Goal: Check status: Check status

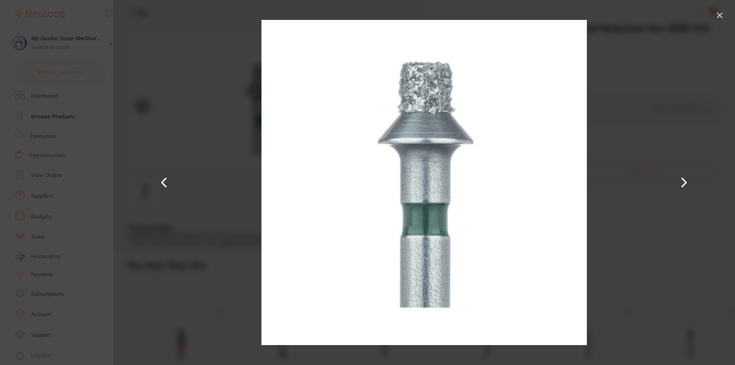
click at [229, 28] on div at bounding box center [423, 182] width 621 height 365
click at [725, 16] on button at bounding box center [719, 15] width 12 height 12
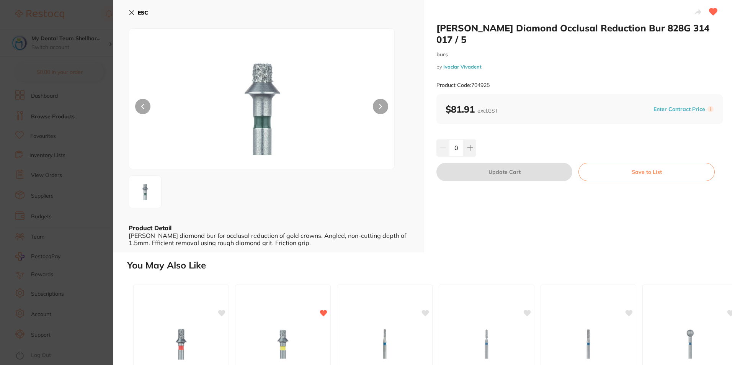
click at [131, 9] on button "ESC" at bounding box center [139, 12] width 20 height 13
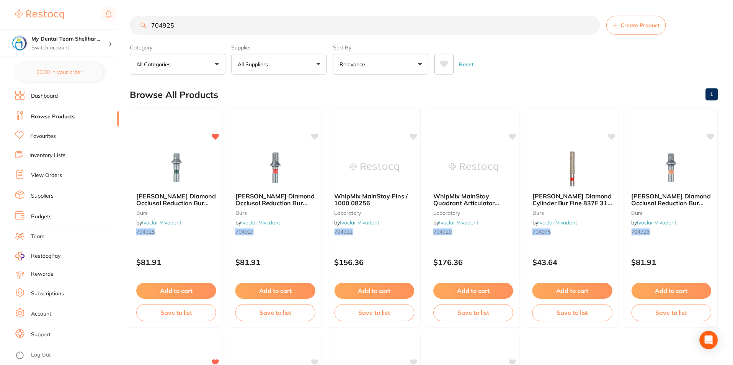
scroll to position [3, 0]
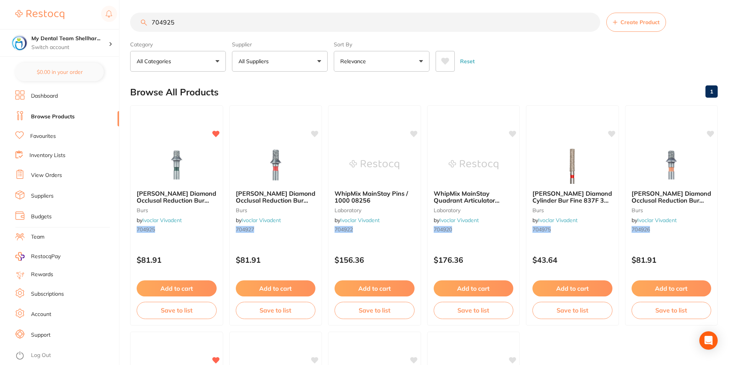
click at [314, 18] on input "704925" at bounding box center [365, 22] width 470 height 19
paste input "search"
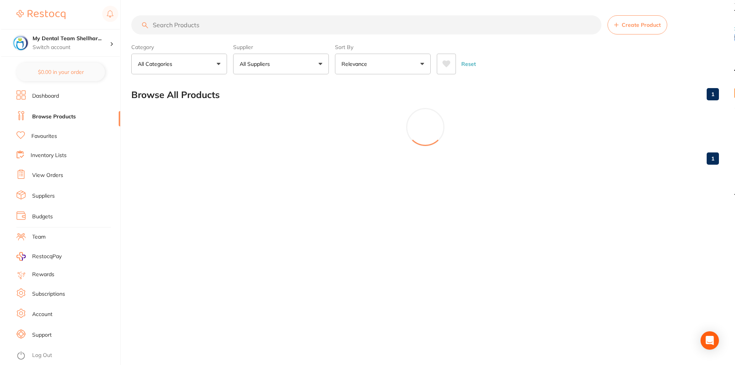
scroll to position [0, 0]
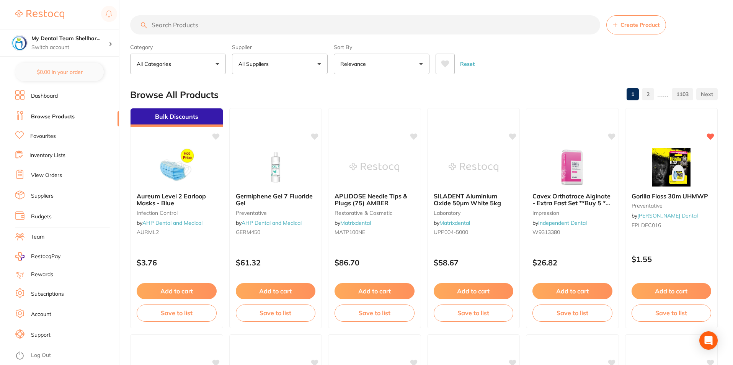
paste input "search"
click at [382, 27] on input "search" at bounding box center [365, 24] width 470 height 19
paste input "A005032502000"
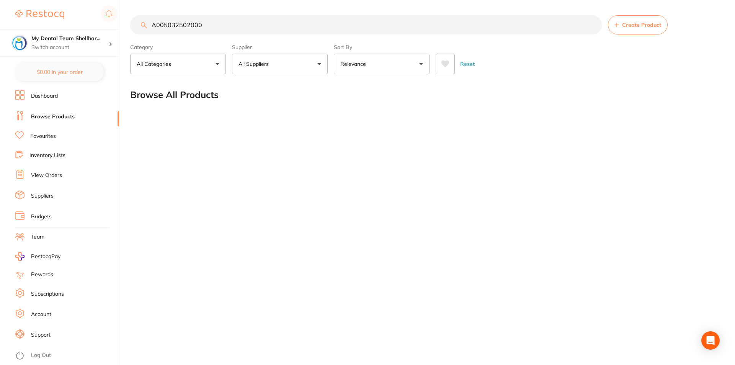
click at [221, 21] on input "A005032502000" at bounding box center [365, 24] width 471 height 19
paste input "704925"
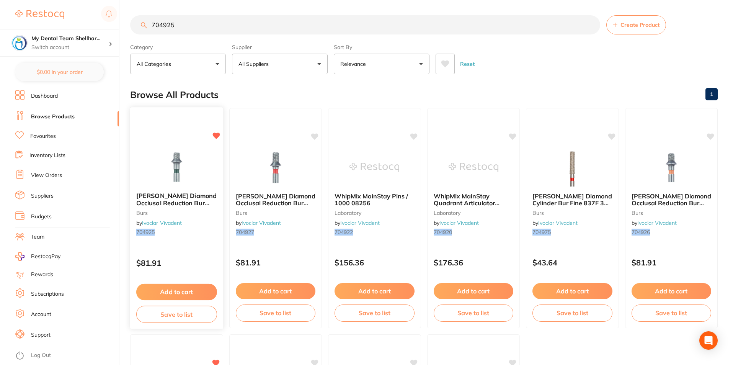
click at [189, 170] on img at bounding box center [177, 166] width 50 height 39
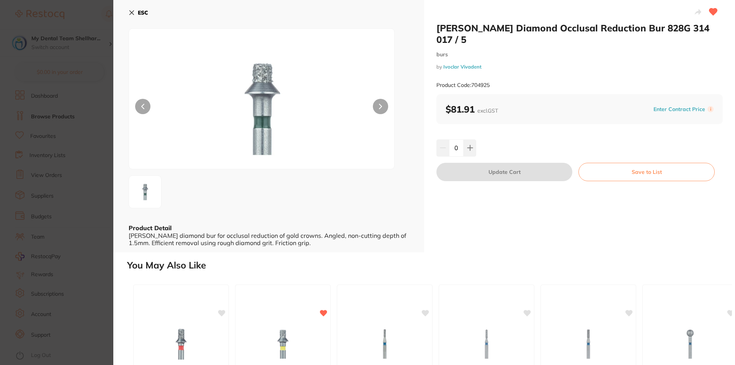
click at [133, 14] on icon at bounding box center [132, 13] width 4 height 4
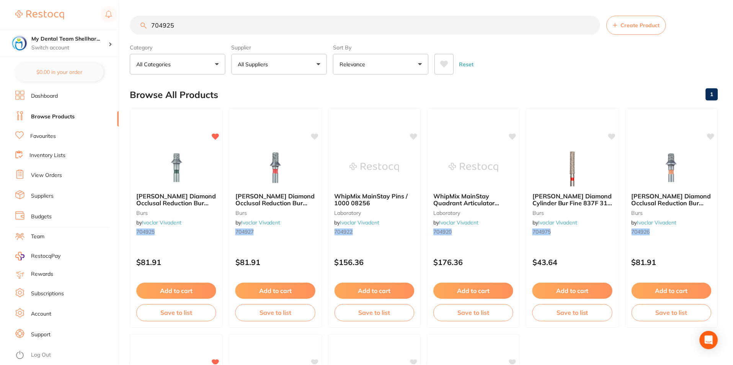
scroll to position [3, 0]
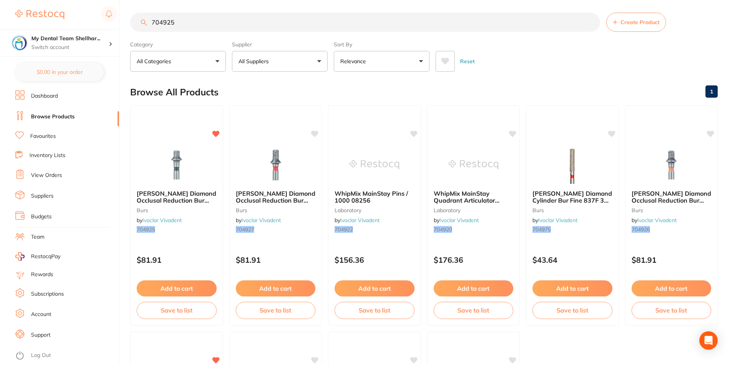
click at [198, 20] on input "704925" at bounding box center [365, 22] width 470 height 19
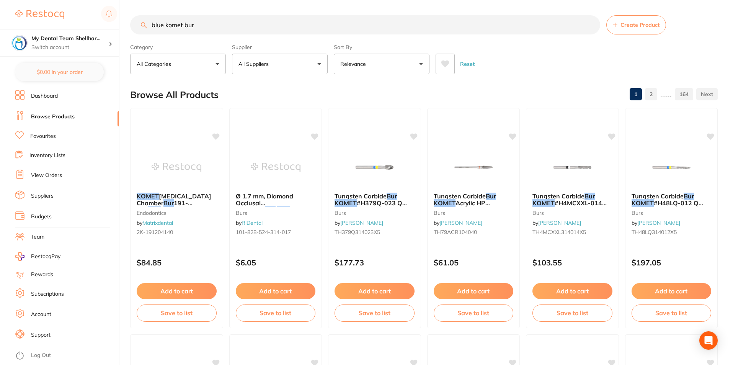
type input "blue komet bur"
click at [49, 137] on link "Favourites" at bounding box center [43, 136] width 26 height 8
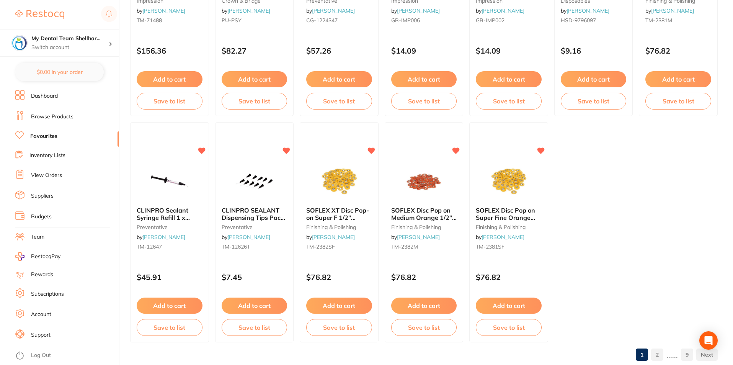
scroll to position [1568, 0]
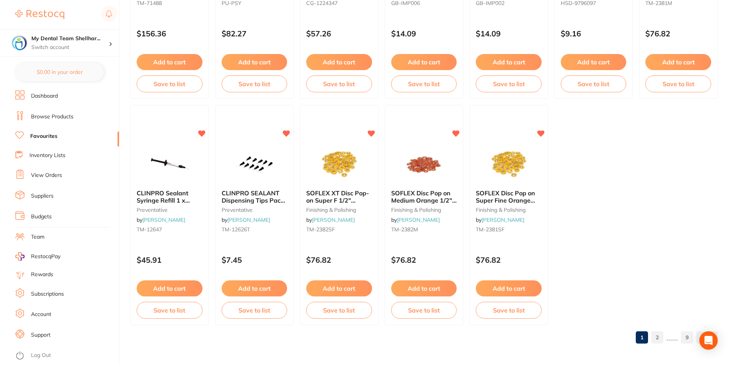
click at [657, 335] on link "2" at bounding box center [657, 336] width 12 height 15
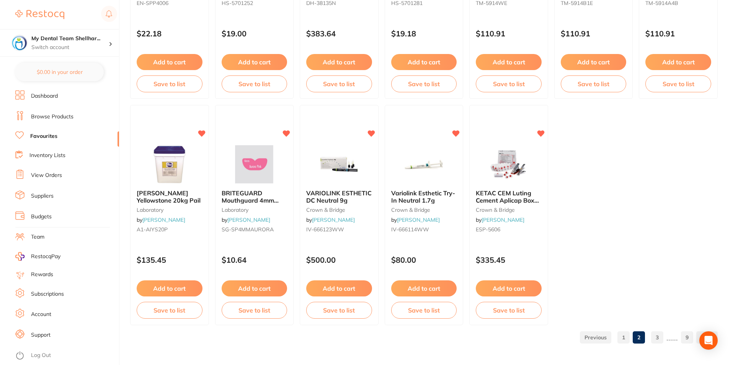
click at [658, 333] on link "3" at bounding box center [657, 336] width 12 height 15
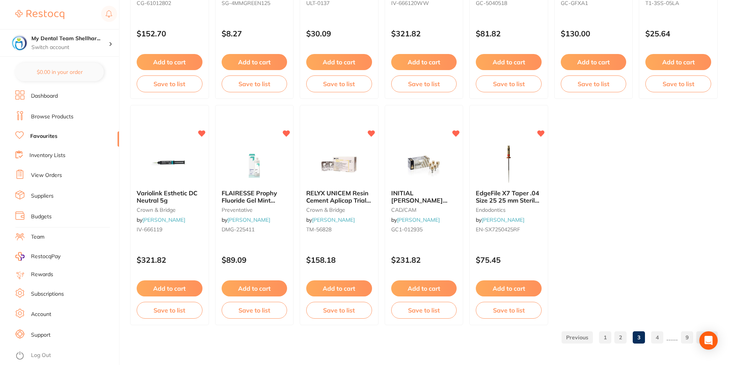
click at [659, 337] on link "4" at bounding box center [657, 336] width 12 height 15
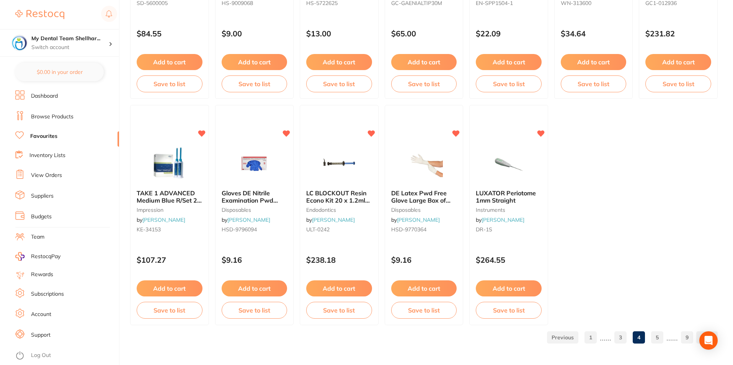
click at [659, 336] on link "5" at bounding box center [657, 336] width 12 height 15
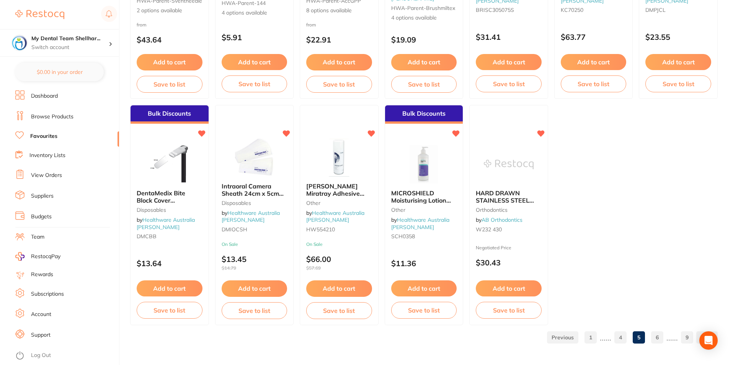
click at [658, 343] on link "6" at bounding box center [657, 336] width 12 height 15
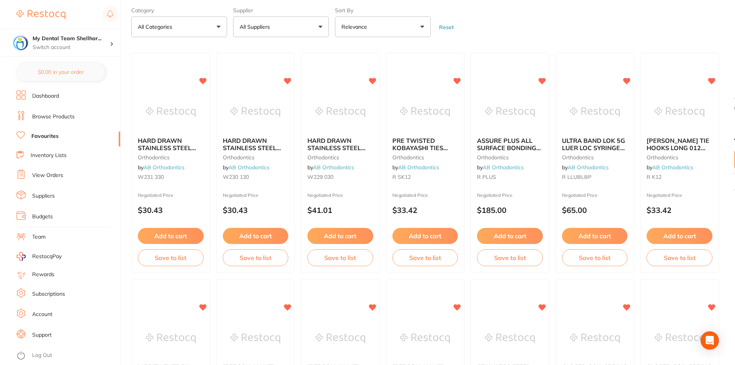
scroll to position [0, 0]
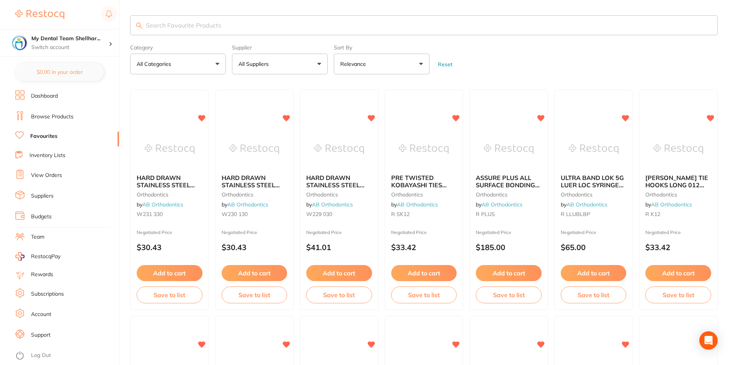
click at [285, 24] on input "search" at bounding box center [423, 25] width 587 height 20
paste input "K-94021C20405050"
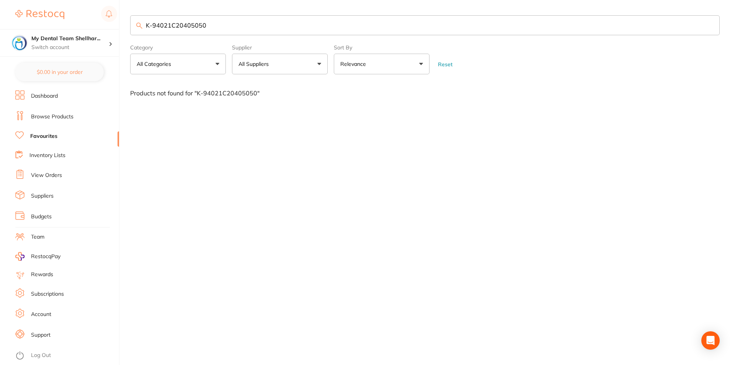
click at [153, 28] on input "K-94021C20405050" at bounding box center [424, 25] width 589 height 20
click at [151, 24] on input "K-94021C20405050" at bounding box center [424, 25] width 589 height 20
click at [153, 24] on input "K-94021C20405050" at bounding box center [424, 25] width 589 height 20
click at [216, 21] on input "94021C20405050" at bounding box center [424, 25] width 589 height 20
click at [217, 22] on input "94021C204050" at bounding box center [424, 25] width 589 height 20
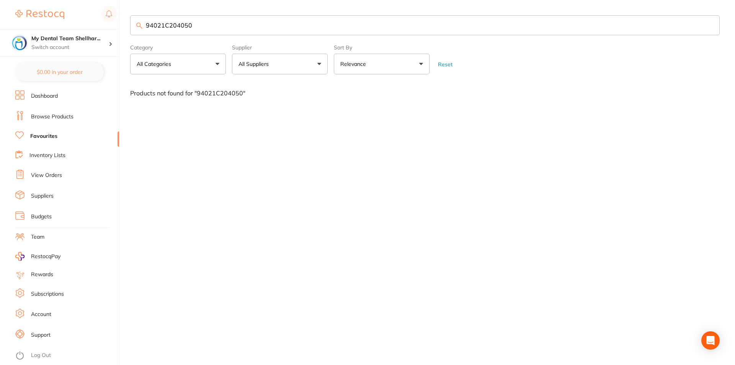
click at [217, 22] on input "94021C204050" at bounding box center [424, 25] width 589 height 20
click at [217, 22] on input "thermacut bur" at bounding box center [424, 25] width 589 height 20
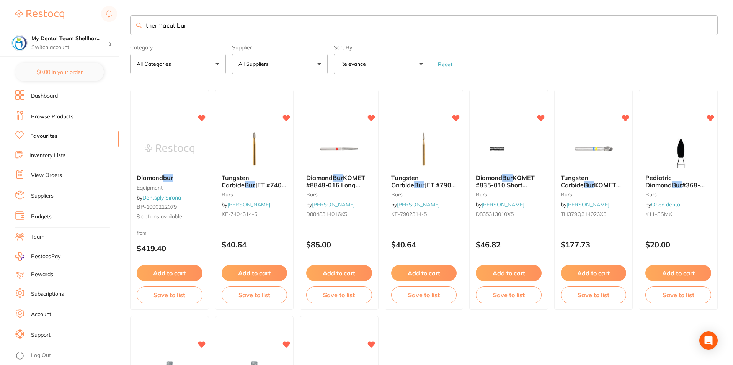
click at [173, 155] on img at bounding box center [170, 149] width 50 height 38
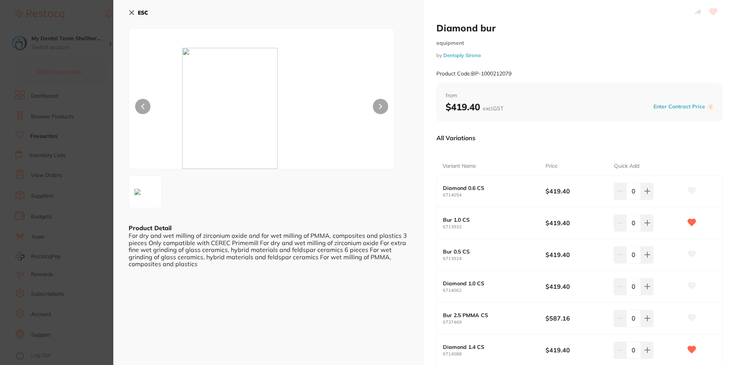
click at [134, 10] on button "ESC" at bounding box center [139, 12] width 20 height 13
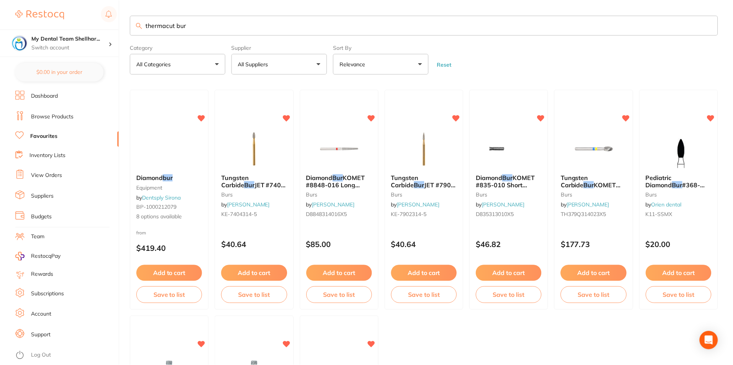
scroll to position [0, 0]
click at [319, 59] on button "All Suppliers" at bounding box center [280, 63] width 96 height 21
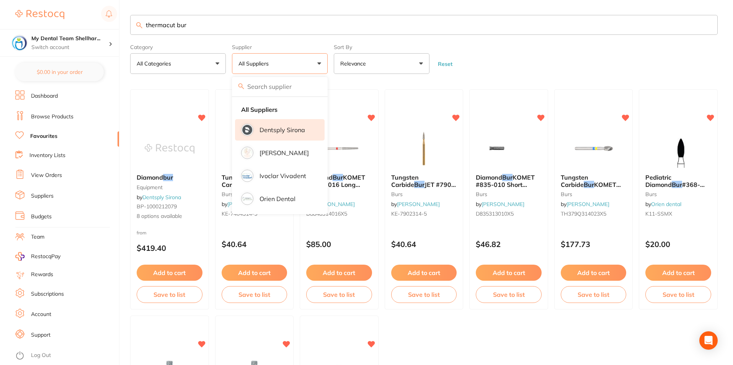
click at [275, 132] on p "Dentsply Sirona" at bounding box center [282, 129] width 46 height 7
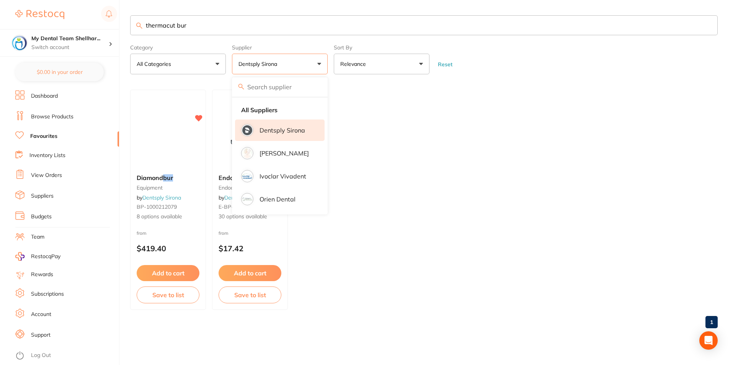
scroll to position [0, 0]
click at [575, 70] on form "Category All Categories All Categories endodontics equipment Clear Category fal…" at bounding box center [424, 57] width 589 height 33
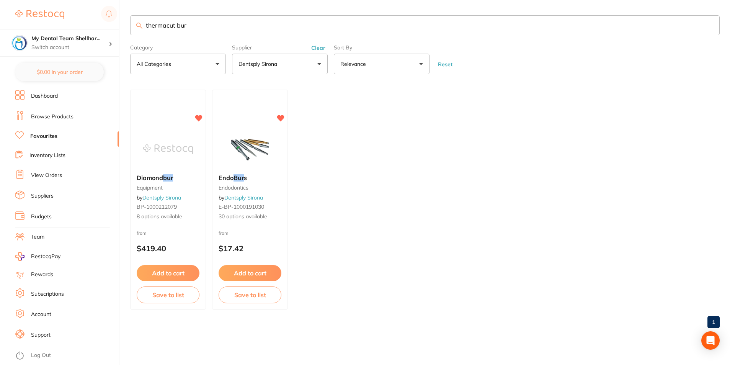
click at [209, 26] on input "thermacut bur" at bounding box center [424, 25] width 589 height 20
paste input "6SHFU0228"
click at [316, 47] on button "Clear" at bounding box center [318, 47] width 19 height 7
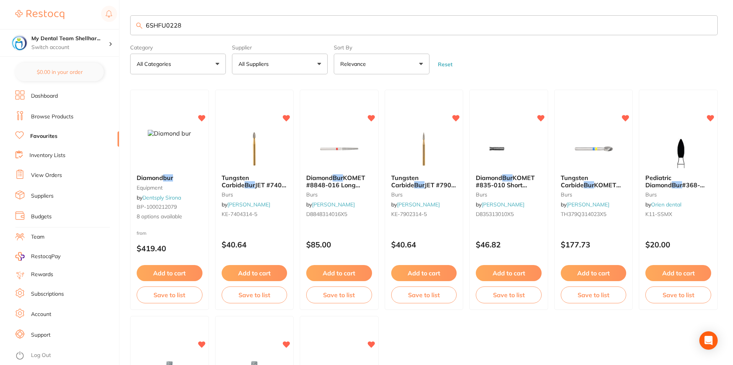
click at [318, 46] on label "Supplier" at bounding box center [280, 47] width 96 height 6
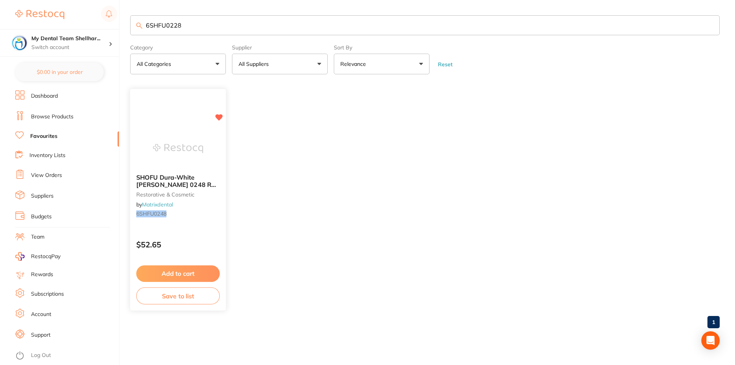
click at [167, 141] on img at bounding box center [178, 148] width 50 height 39
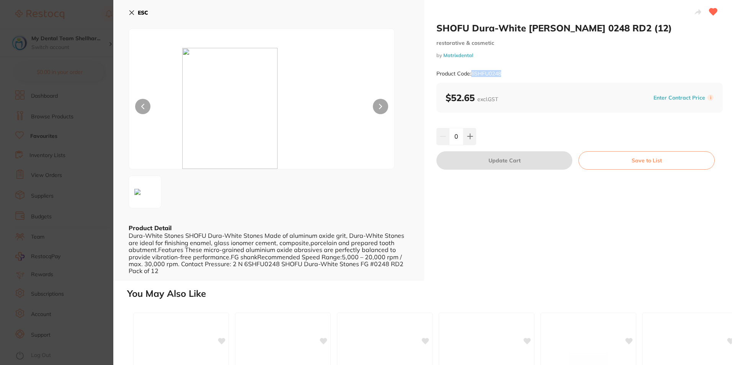
drag, startPoint x: 521, startPoint y: 76, endPoint x: 472, endPoint y: 71, distance: 49.6
click at [472, 71] on div "Product Code: 6SHFU0248" at bounding box center [579, 73] width 286 height 19
copy small "6SHFU0248"
click at [135, 11] on button "ESC" at bounding box center [139, 12] width 20 height 13
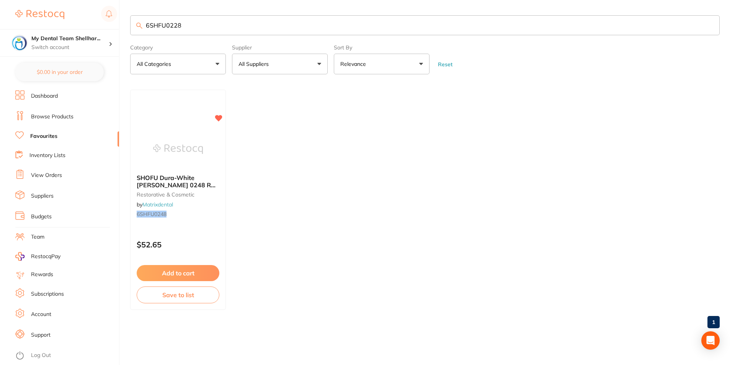
click at [187, 24] on input "6SHFU0228" at bounding box center [424, 25] width 589 height 20
paste input "40"
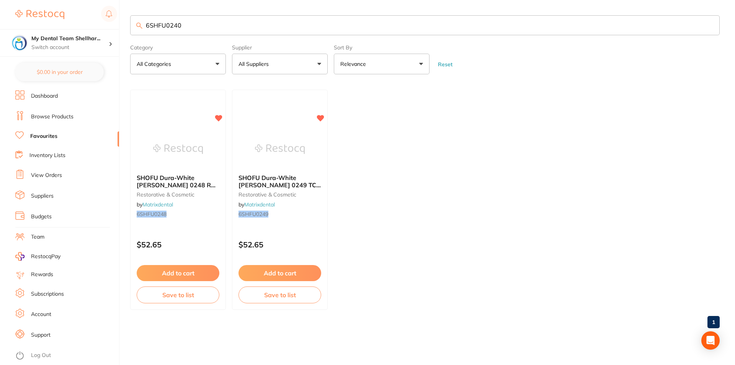
click at [215, 28] on input "6SHFU0240" at bounding box center [424, 25] width 589 height 20
click at [215, 29] on input "6SHFU0240" at bounding box center [424, 25] width 589 height 20
click at [420, 18] on input "6SHFU0240" at bounding box center [424, 25] width 589 height 20
click at [215, 24] on input "6SHFU0240" at bounding box center [424, 25] width 589 height 20
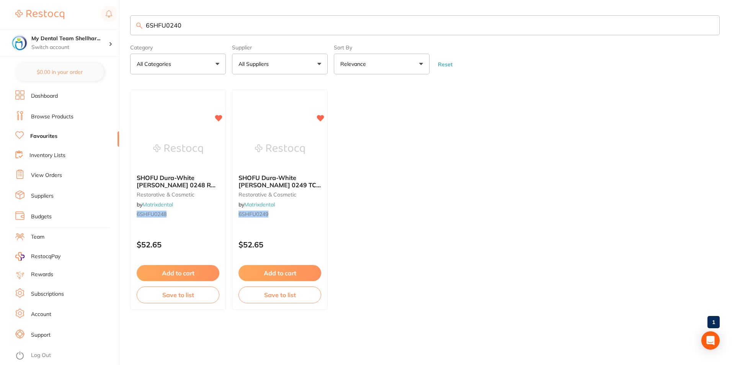
click at [215, 24] on input "6SHFU0240" at bounding box center [424, 25] width 589 height 20
click at [224, 27] on input "fl2 0244" at bounding box center [424, 25] width 589 height 20
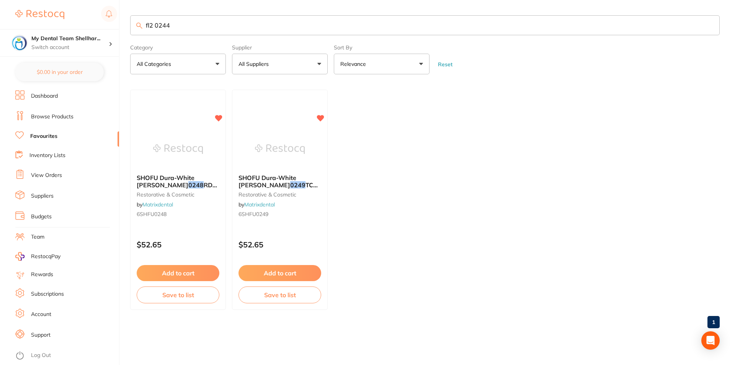
paste input "6SHFU"
click at [203, 26] on input "6SHFU0244" at bounding box center [424, 25] width 589 height 20
paste input "8"
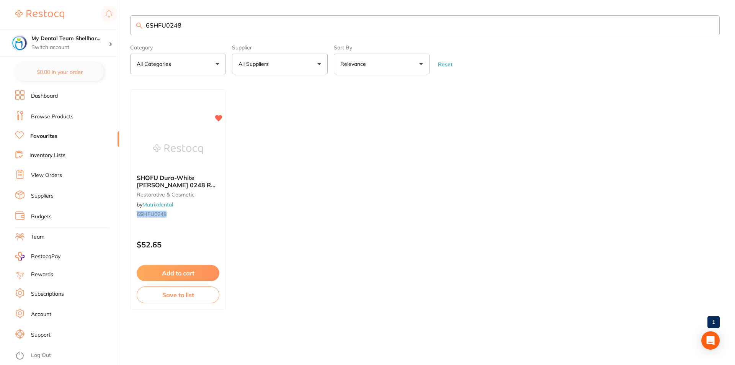
click at [290, 27] on input "6SHFU0248" at bounding box center [424, 25] width 589 height 20
paste input "0"
click at [290, 27] on input "6SHFU0240" at bounding box center [424, 25] width 589 height 20
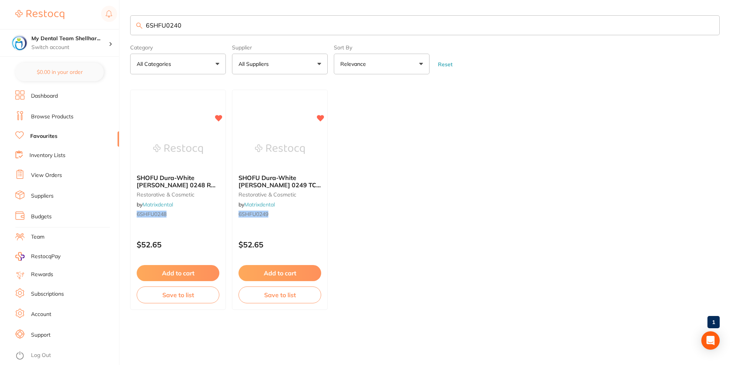
click at [178, 26] on input "6SHFU0240" at bounding box center [424, 25] width 589 height 20
paste input "4"
click at [313, 21] on input "6SHFU0244" at bounding box center [424, 25] width 589 height 20
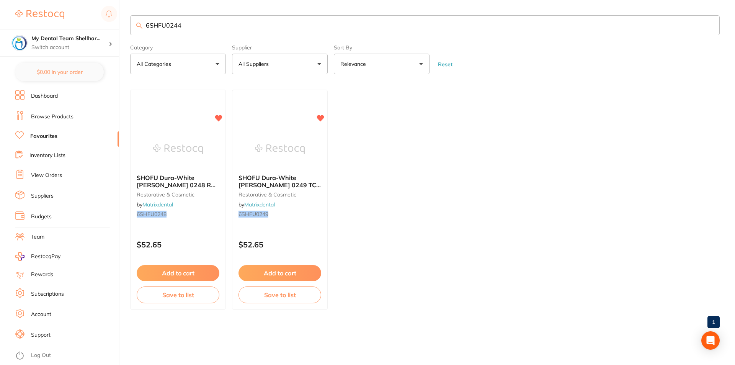
click at [183, 21] on input "6SHFU0244" at bounding box center [424, 25] width 589 height 20
paste input "9"
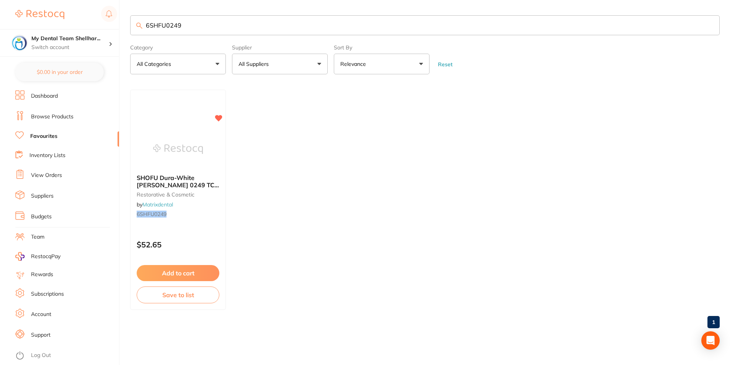
click at [180, 22] on input "6SHFU0249" at bounding box center [424, 25] width 589 height 20
paste input "HAW-1022"
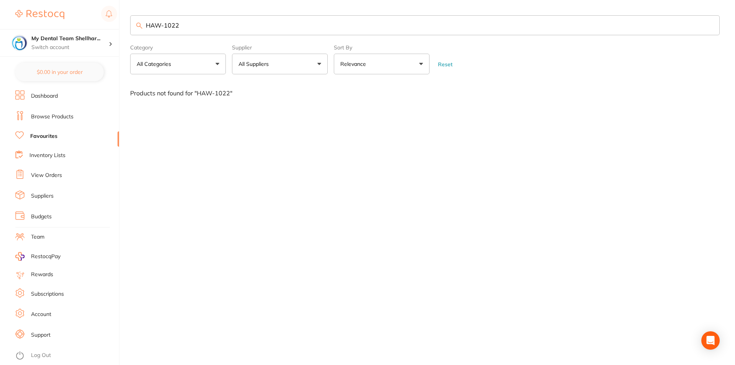
click at [308, 28] on input "HAW-1022" at bounding box center [424, 25] width 589 height 20
click at [195, 29] on input "HAW-1022" at bounding box center [424, 25] width 589 height 20
paste input "790"
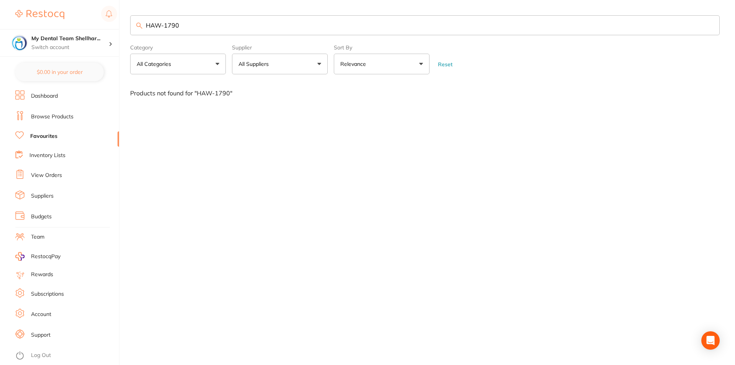
click at [314, 25] on input "HAW-1790" at bounding box center [424, 25] width 589 height 20
paste input "021"
click at [173, 30] on input "HAW-1021" at bounding box center [424, 25] width 589 height 20
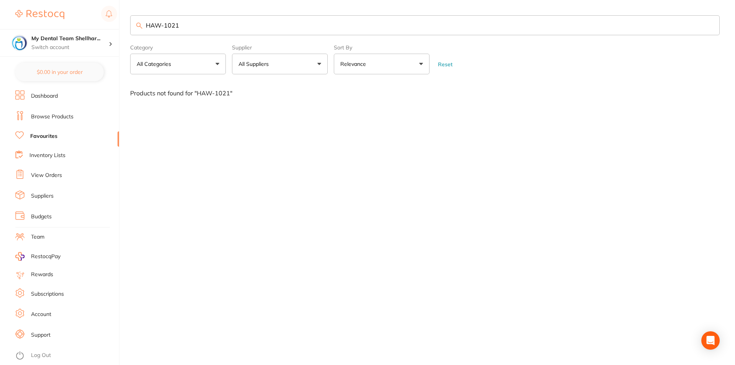
click at [173, 30] on input "HAW-1021" at bounding box center [424, 25] width 589 height 20
paste input "2"
click at [316, 24] on input "HAW-1022" at bounding box center [424, 25] width 589 height 20
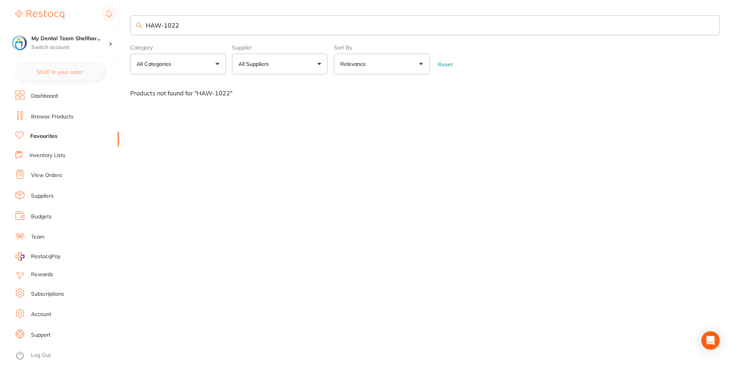
click at [316, 24] on input "HAW-1022" at bounding box center [424, 25] width 589 height 20
paste input "270"
click at [225, 32] on input "HAW-270" at bounding box center [424, 25] width 589 height 20
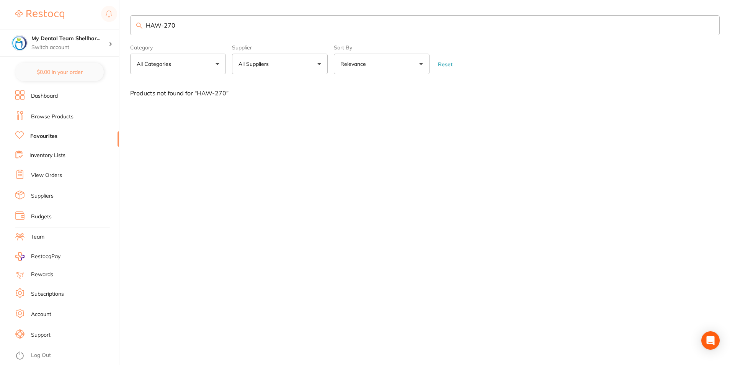
paste input "S-9000748"
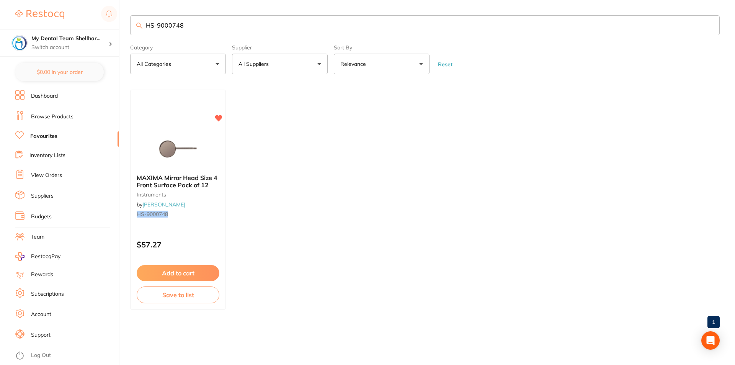
click at [264, 27] on input "HS-9000748" at bounding box center [424, 25] width 589 height 20
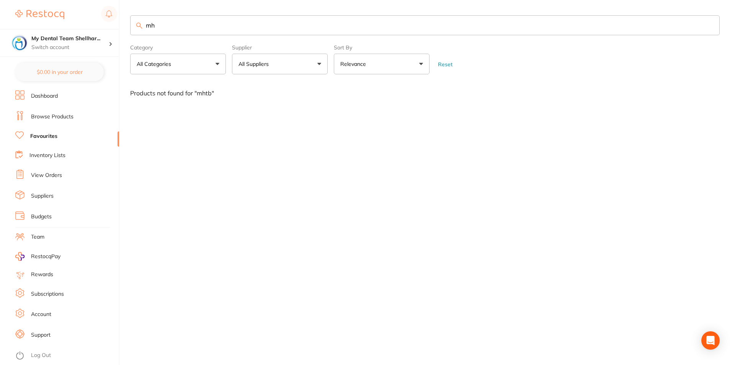
type input "m"
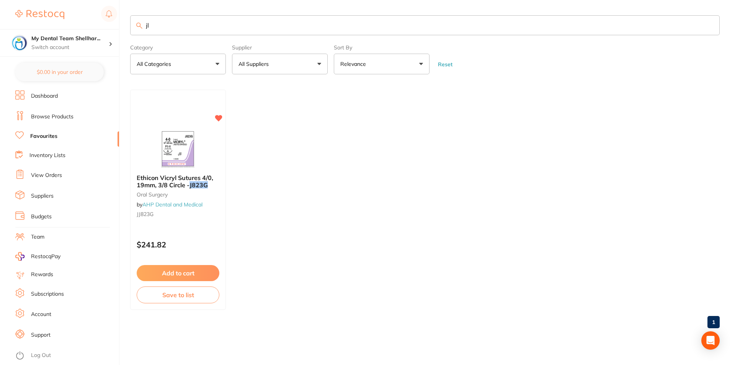
type input "j"
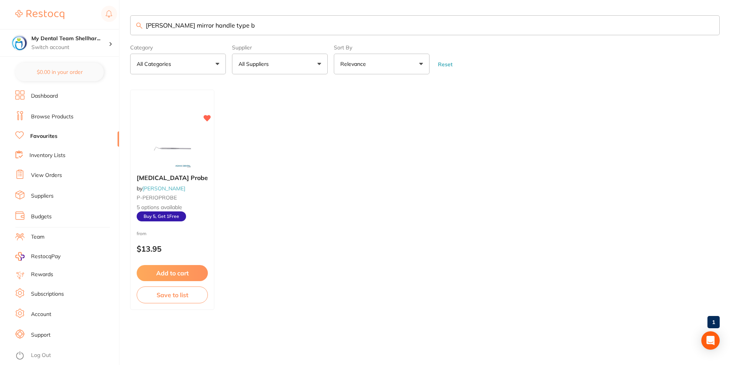
click at [209, 19] on input "[PERSON_NAME] mirror handle type b" at bounding box center [424, 25] width 589 height 20
paste input "MIRRORHANDLE"
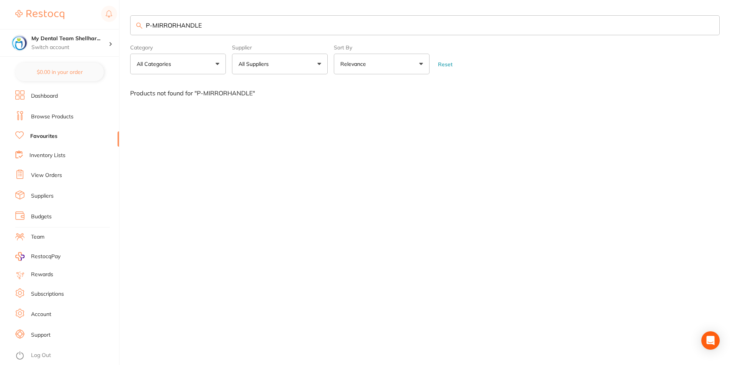
click at [187, 24] on input "P-MIRRORHANDLE" at bounding box center [424, 25] width 589 height 20
click at [201, 25] on input "MHTB" at bounding box center [424, 25] width 589 height 20
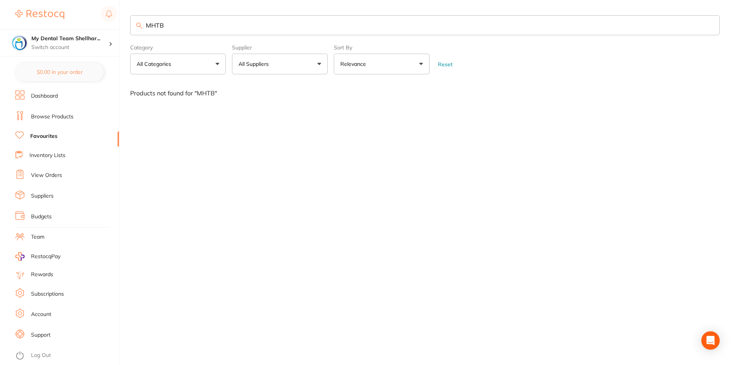
click at [201, 25] on input "MHTB" at bounding box center [424, 25] width 589 height 20
paste input "HPPB25"
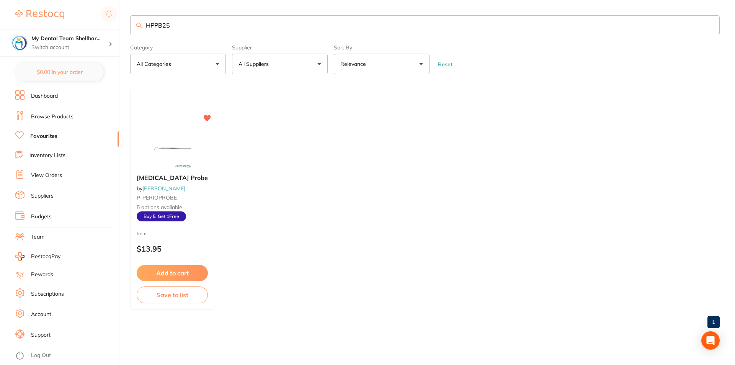
click at [164, 26] on input "HPPB25" at bounding box center [424, 25] width 589 height 20
type input "a"
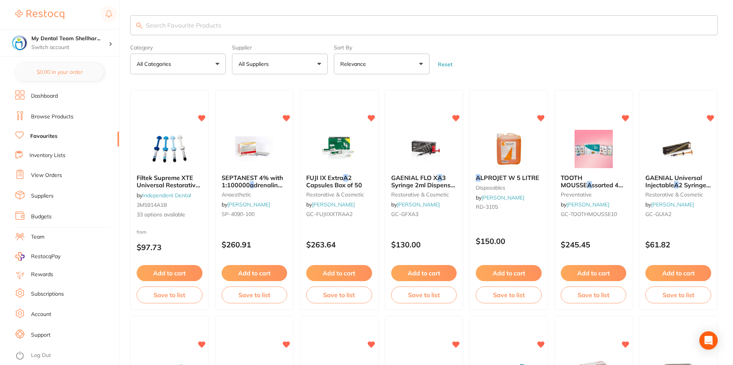
click at [226, 31] on input "search" at bounding box center [423, 25] width 587 height 20
click at [225, 31] on input "search" at bounding box center [423, 25] width 587 height 20
paste input "1 7020506"
click at [151, 26] on input "1 7020506" at bounding box center [423, 25] width 587 height 20
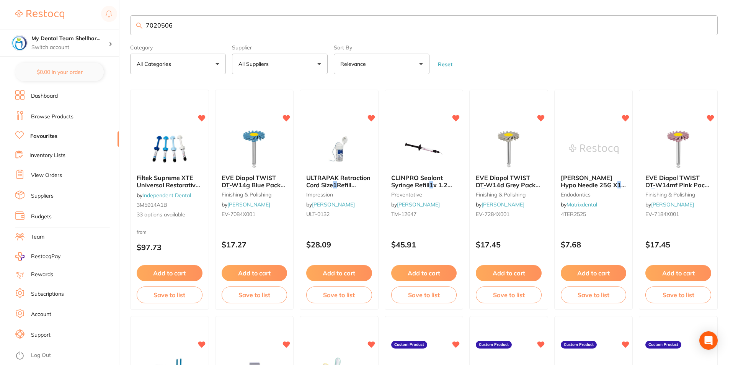
click at [204, 27] on input "7020506" at bounding box center [423, 25] width 587 height 20
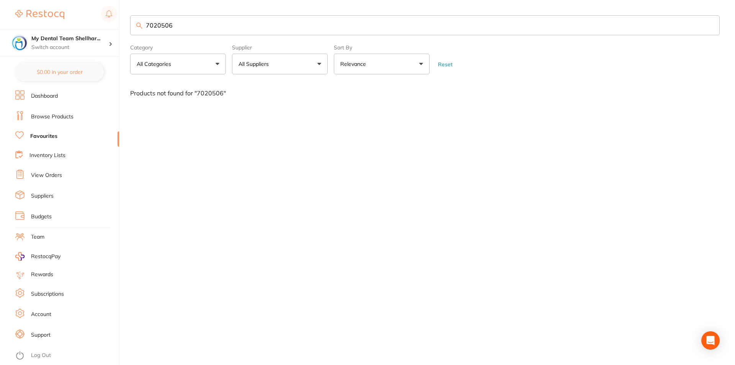
click at [205, 20] on input "7020506" at bounding box center [424, 25] width 589 height 20
paste input "Ongard Lite-Touch Perio Probe DES6 #6-23"
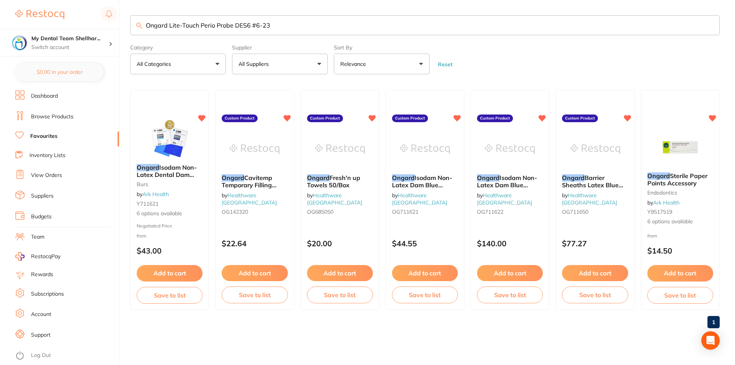
click at [209, 33] on input "Ongard Lite-Touch Perio Probe DES6 #6-23" at bounding box center [424, 25] width 589 height 20
click at [183, 26] on input "7020506" at bounding box center [424, 25] width 589 height 20
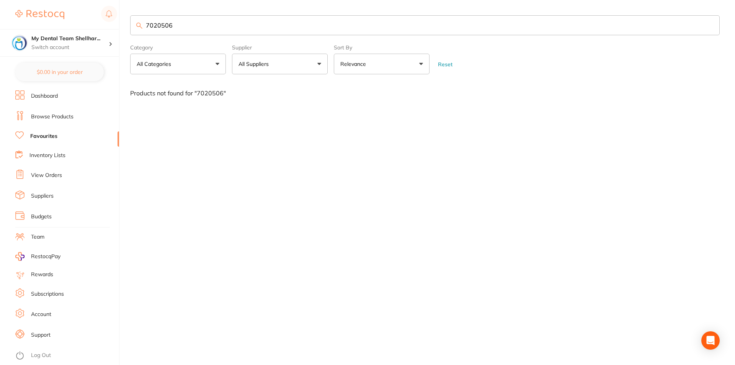
type input "7020506"
click at [48, 176] on link "View Orders" at bounding box center [46, 175] width 31 height 8
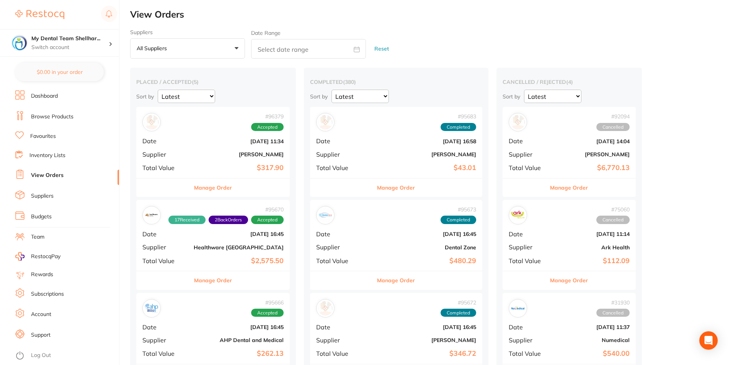
click at [238, 140] on b "[DATE] 11:34" at bounding box center [239, 141] width 90 height 6
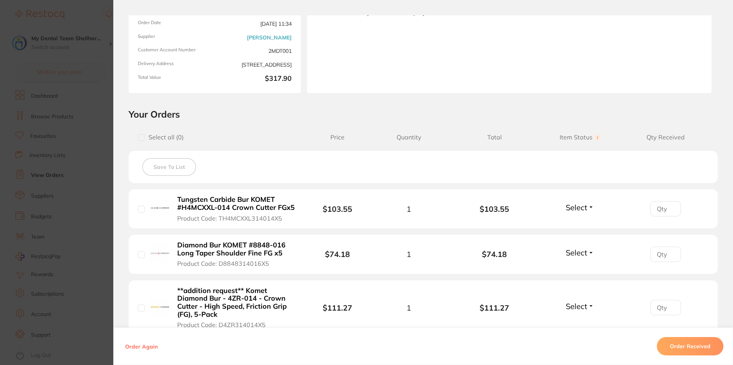
scroll to position [115, 0]
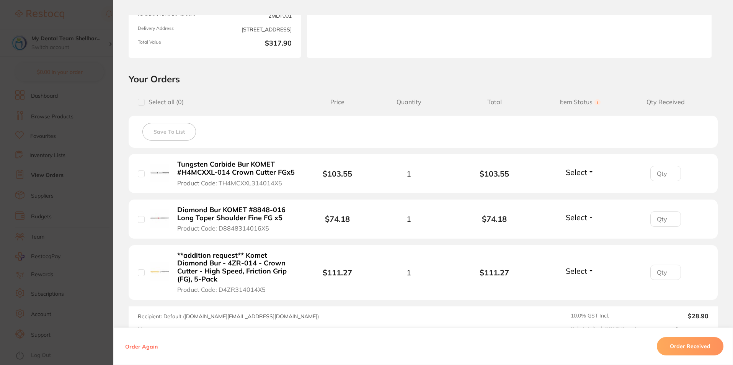
click at [566, 172] on span "Select" at bounding box center [576, 172] width 21 height 10
click at [572, 186] on span "Received" at bounding box center [580, 189] width 20 height 6
click at [583, 216] on span "Select" at bounding box center [576, 217] width 21 height 10
click at [577, 165] on span "Received" at bounding box center [580, 165] width 20 height 0
click at [582, 218] on span "Select" at bounding box center [576, 217] width 21 height 10
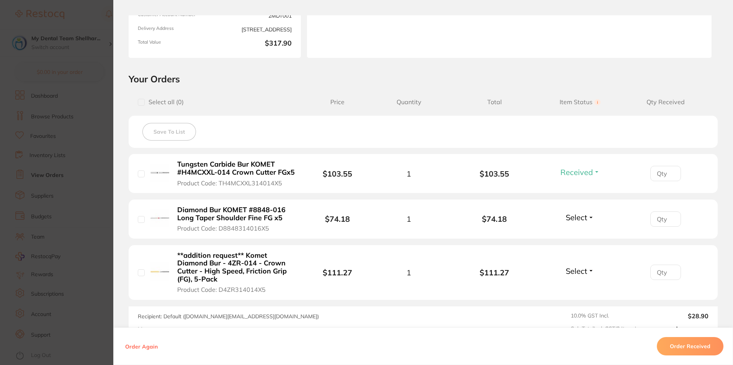
click at [576, 216] on span "Select" at bounding box center [576, 217] width 21 height 10
click at [575, 233] on span "Received" at bounding box center [580, 234] width 20 height 6
click at [576, 272] on span "Select" at bounding box center [576, 271] width 21 height 10
click at [580, 272] on span "Select" at bounding box center [576, 271] width 21 height 10
click at [580, 289] on span "Received" at bounding box center [580, 287] width 20 height 6
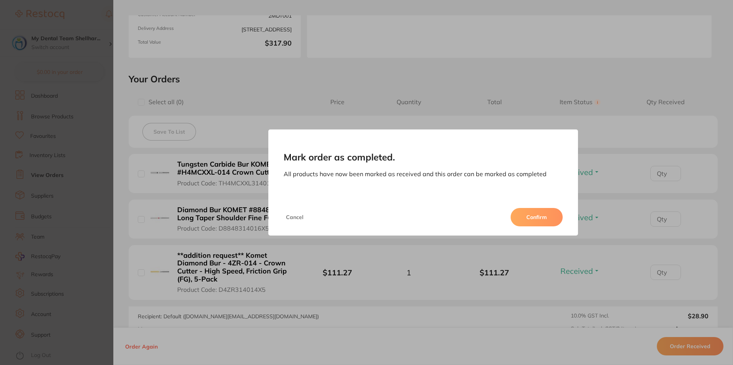
scroll to position [153, 0]
click at [545, 222] on button "Confirm" at bounding box center [536, 217] width 52 height 18
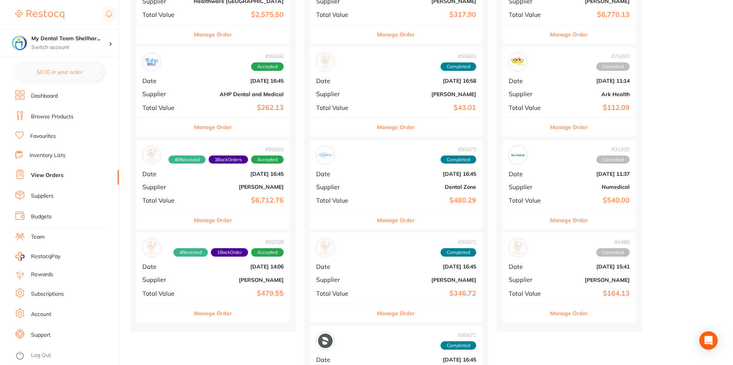
click at [217, 193] on div "# 95665 40 Received 3 Back Orders Accepted Date [DATE] 16:45 Supplier [PERSON_N…" at bounding box center [212, 175] width 153 height 71
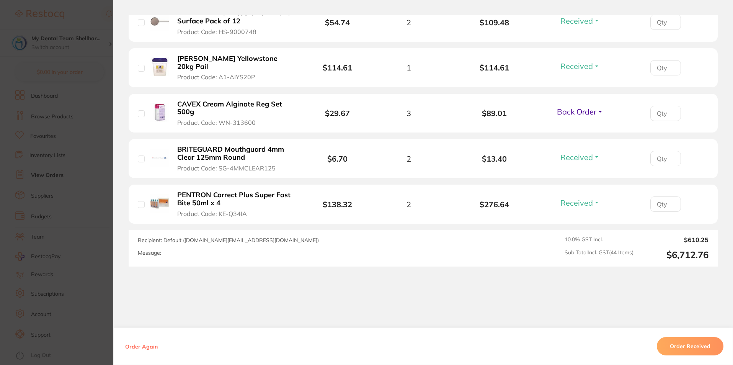
scroll to position [2049, 0]
click at [580, 106] on span "Back Order" at bounding box center [576, 111] width 39 height 10
click at [581, 125] on span "Received" at bounding box center [580, 128] width 20 height 6
click at [93, 150] on section "Order ID: Restocq- 95665 Order Information 41 Received 2 Back Orders Accepted O…" at bounding box center [366, 182] width 733 height 365
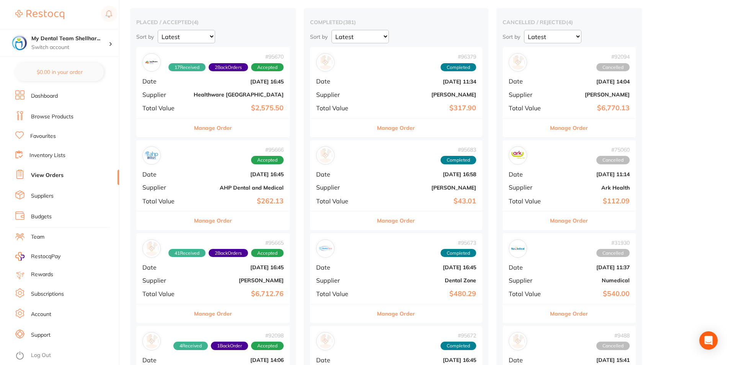
scroll to position [38, 0]
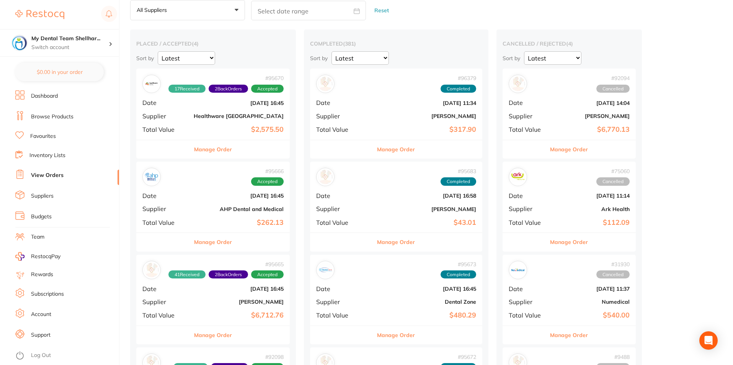
click at [225, 110] on div "# 95670 17 Received 2 Back Orders Accepted Date [DATE] 16:45 Supplier Healthwar…" at bounding box center [212, 103] width 153 height 71
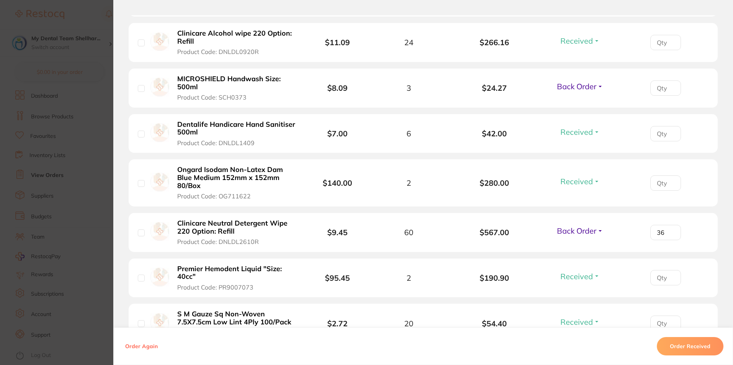
scroll to position [497, 0]
click at [558, 85] on span "Back Order" at bounding box center [576, 86] width 39 height 10
click at [570, 105] on button "Received" at bounding box center [580, 102] width 20 height 12
click at [571, 79] on span "Received" at bounding box center [580, 79] width 20 height 0
click at [579, 228] on span "Back Order" at bounding box center [576, 230] width 39 height 10
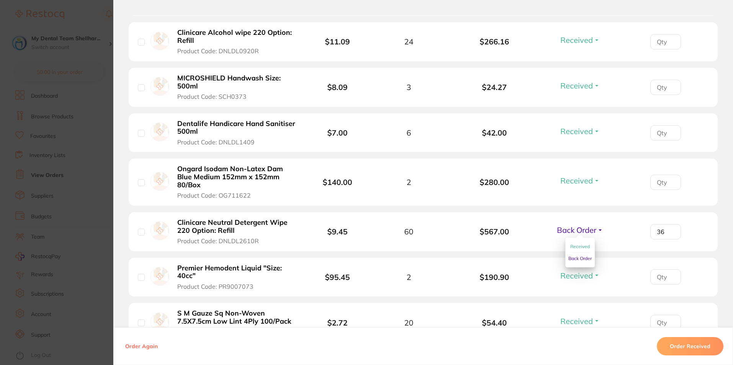
click at [582, 248] on span "Received" at bounding box center [580, 246] width 20 height 6
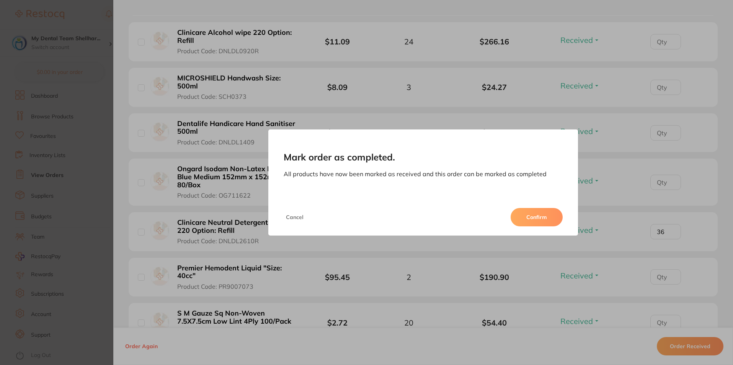
click at [554, 217] on button "Confirm" at bounding box center [536, 217] width 52 height 18
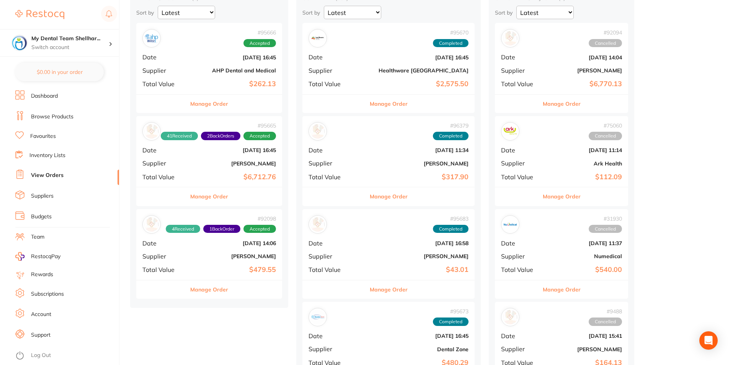
scroll to position [38, 0]
